Goal: Task Accomplishment & Management: Manage account settings

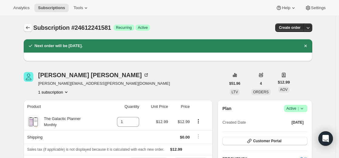
click at [28, 29] on icon "Subscriptions" at bounding box center [28, 28] width 6 height 6
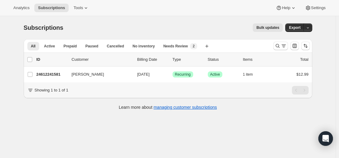
click at [274, 47] on div at bounding box center [291, 46] width 41 height 12
click at [275, 45] on button "Search and filter results" at bounding box center [280, 46] width 15 height 9
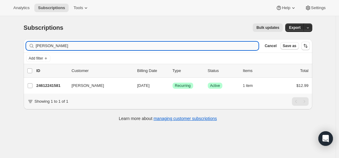
click at [221, 46] on input "[PERSON_NAME]" at bounding box center [147, 46] width 223 height 9
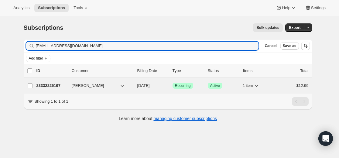
type input "[EMAIL_ADDRESS][DOMAIN_NAME]"
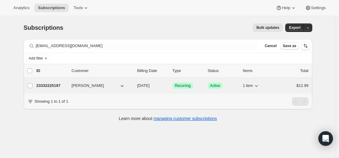
click at [55, 85] on p "23332225197" at bounding box center [51, 86] width 30 height 6
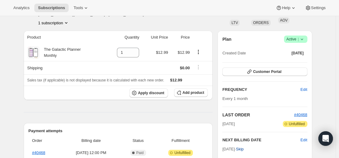
scroll to position [91, 0]
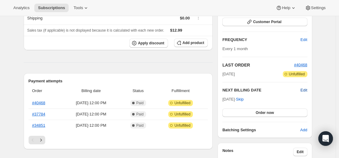
click at [306, 91] on span "Edit" at bounding box center [303, 90] width 7 height 6
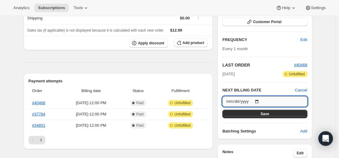
click at [262, 100] on input "[DATE]" at bounding box center [264, 101] width 85 height 10
type input "[DATE]"
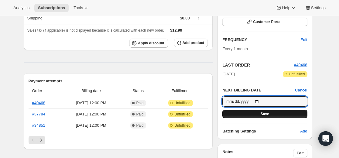
click at [269, 114] on span "Save" at bounding box center [265, 113] width 9 height 5
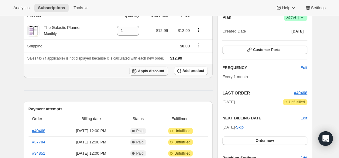
scroll to position [0, 0]
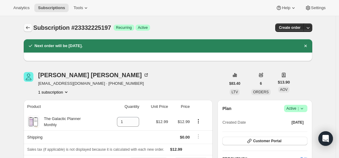
click at [30, 26] on icon "Subscriptions" at bounding box center [28, 28] width 6 height 6
